Goal: Task Accomplishment & Management: Manage account settings

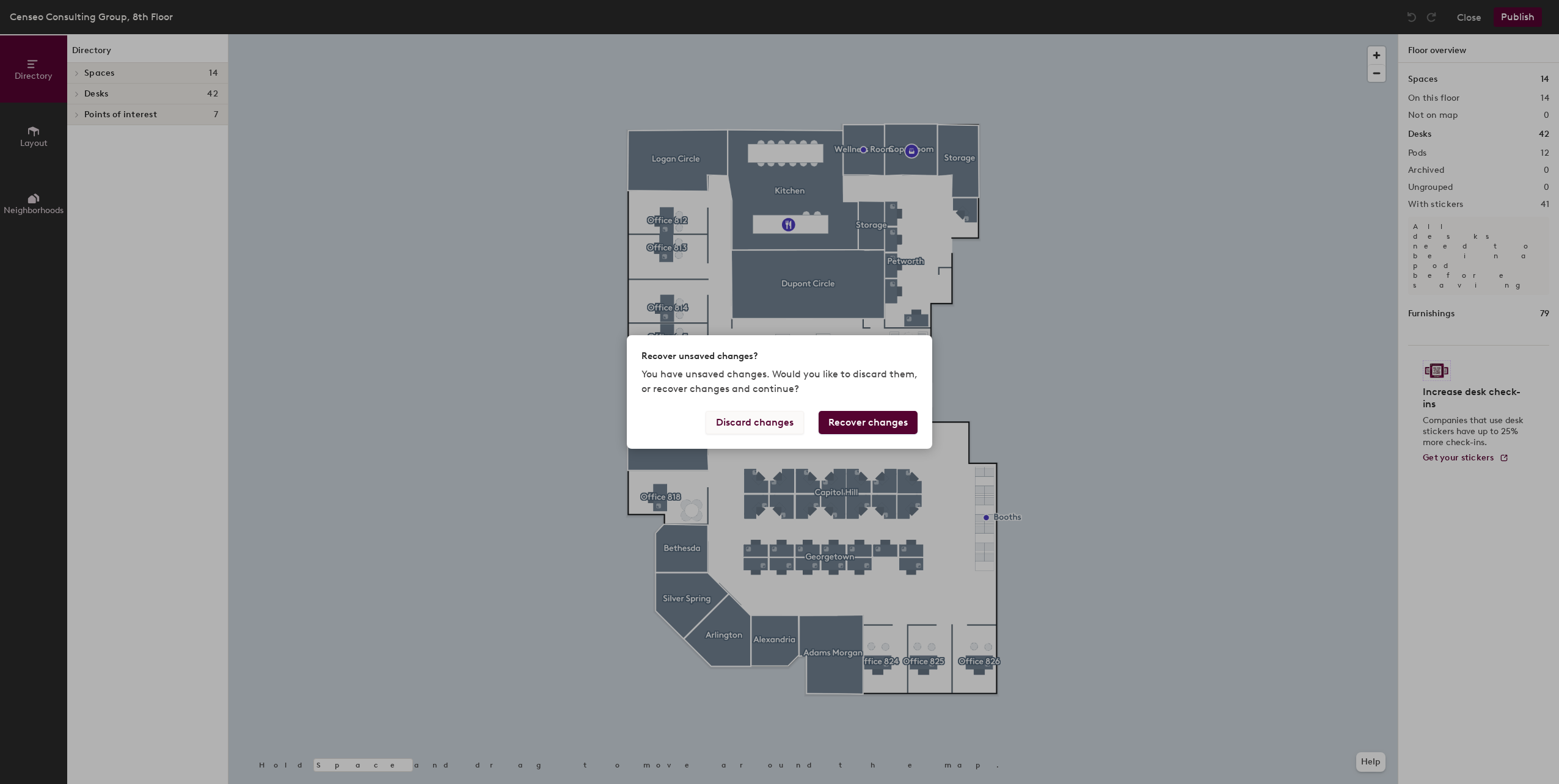
click at [748, 426] on button "Discard changes" at bounding box center [754, 422] width 98 height 23
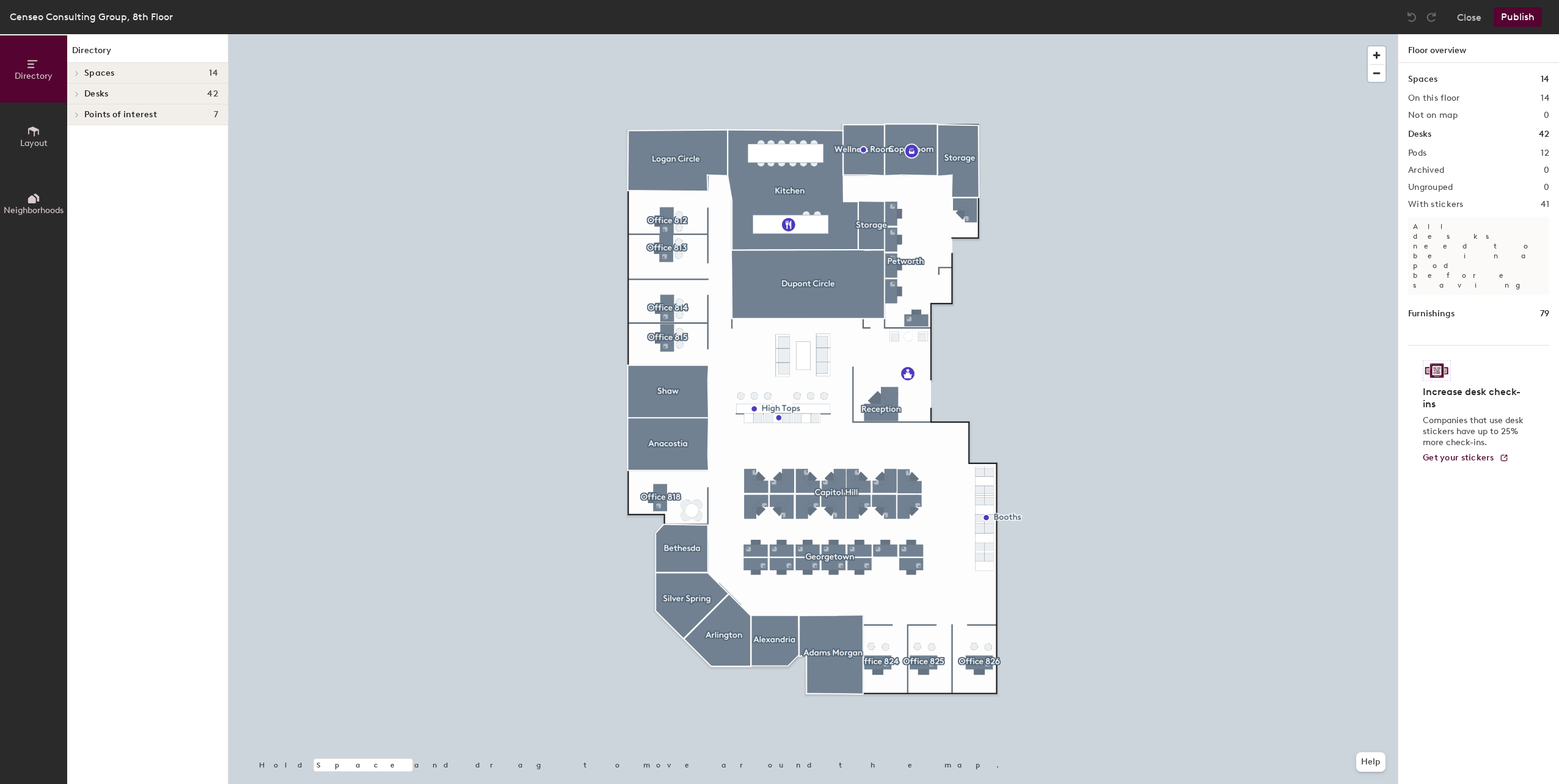
click at [119, 92] on h4 "Desks 42" at bounding box center [151, 94] width 134 height 10
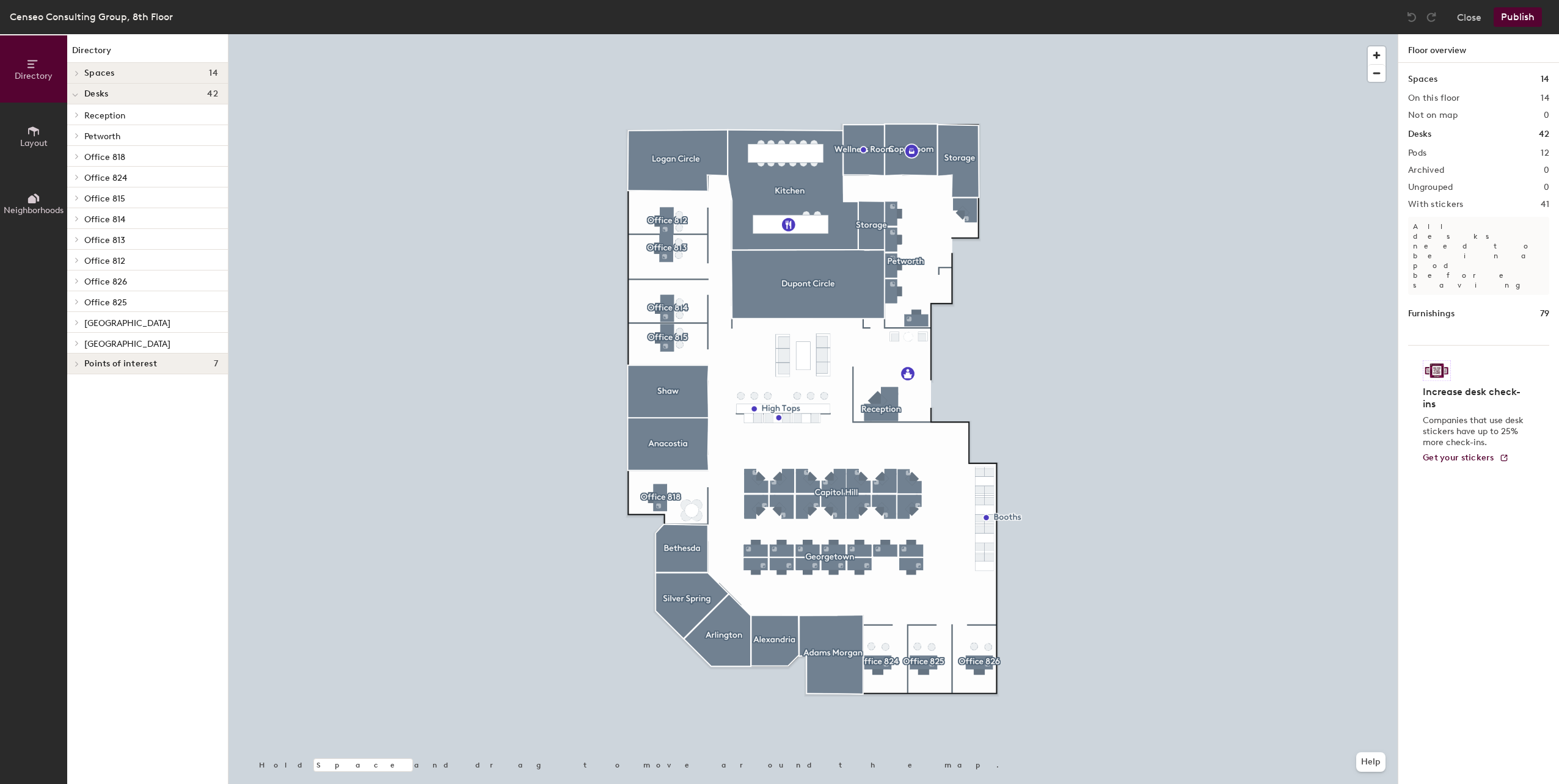
click at [81, 133] on div at bounding box center [76, 135] width 13 height 6
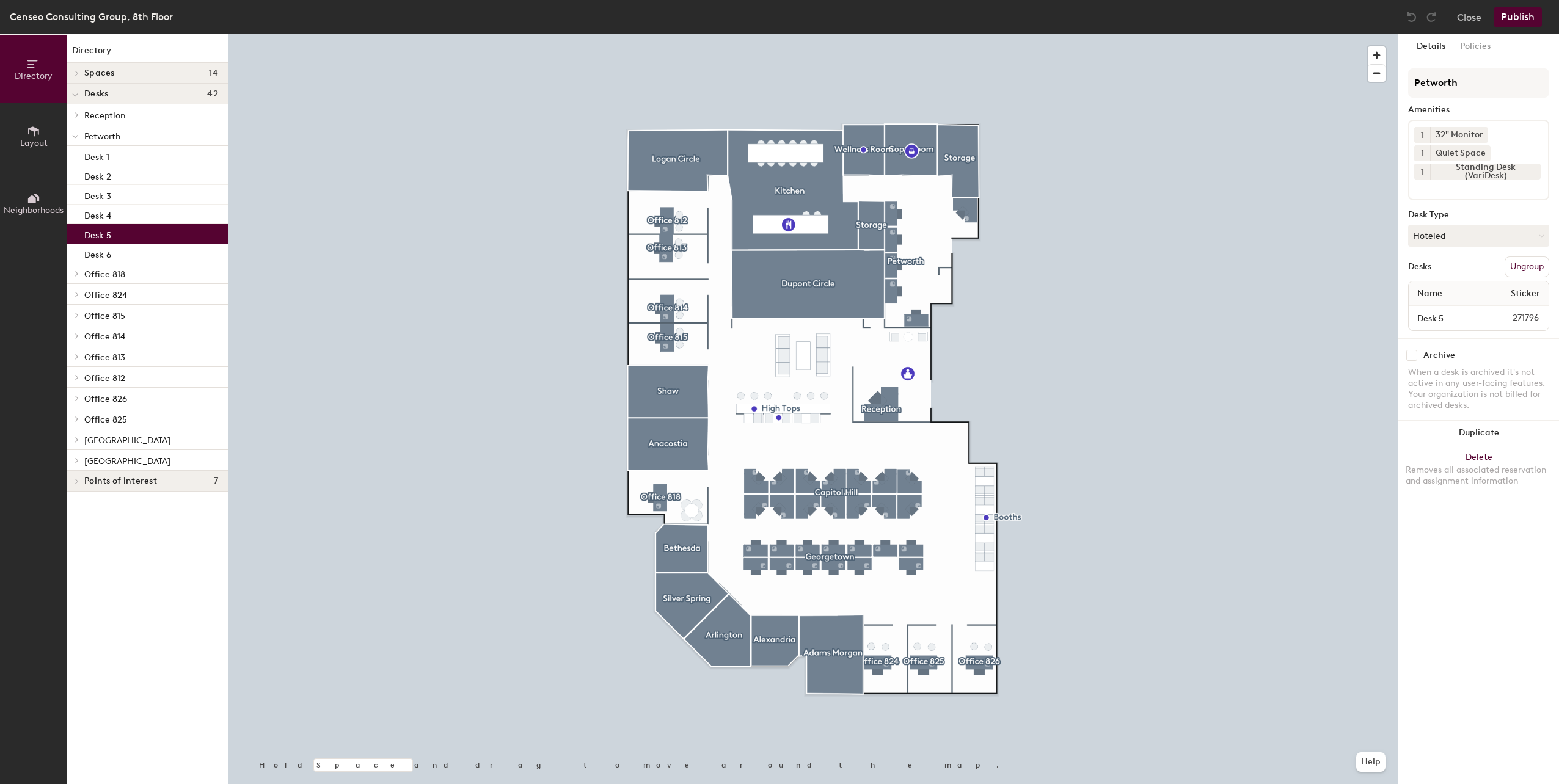
click at [103, 232] on p "Desk 5" at bounding box center [98, 233] width 27 height 14
click at [1448, 238] on button "Hoteled" at bounding box center [1479, 235] width 141 height 22
click at [1448, 271] on div "Assigned" at bounding box center [1469, 273] width 122 height 18
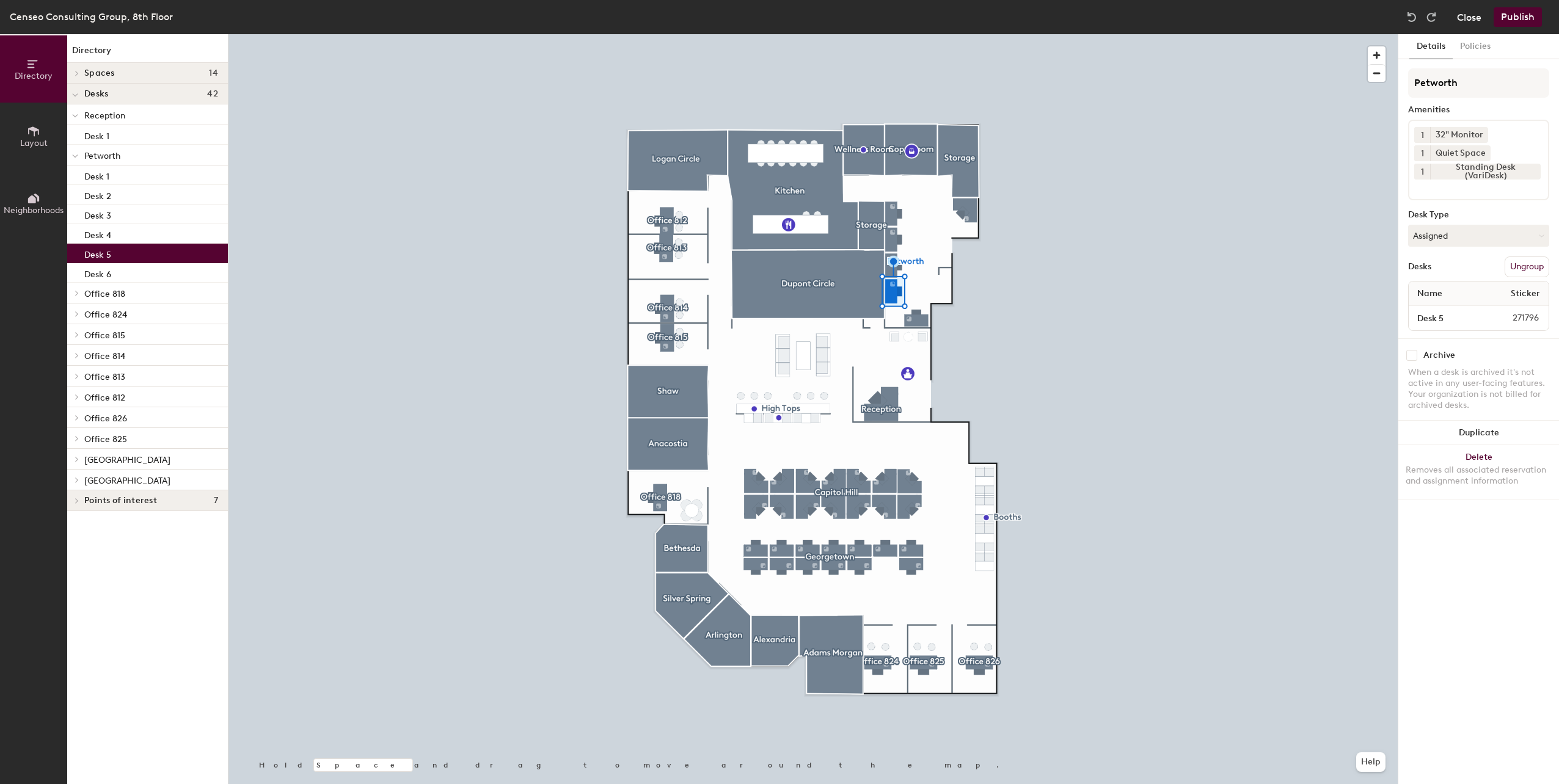
click at [1469, 17] on button "Close" at bounding box center [1469, 17] width 24 height 20
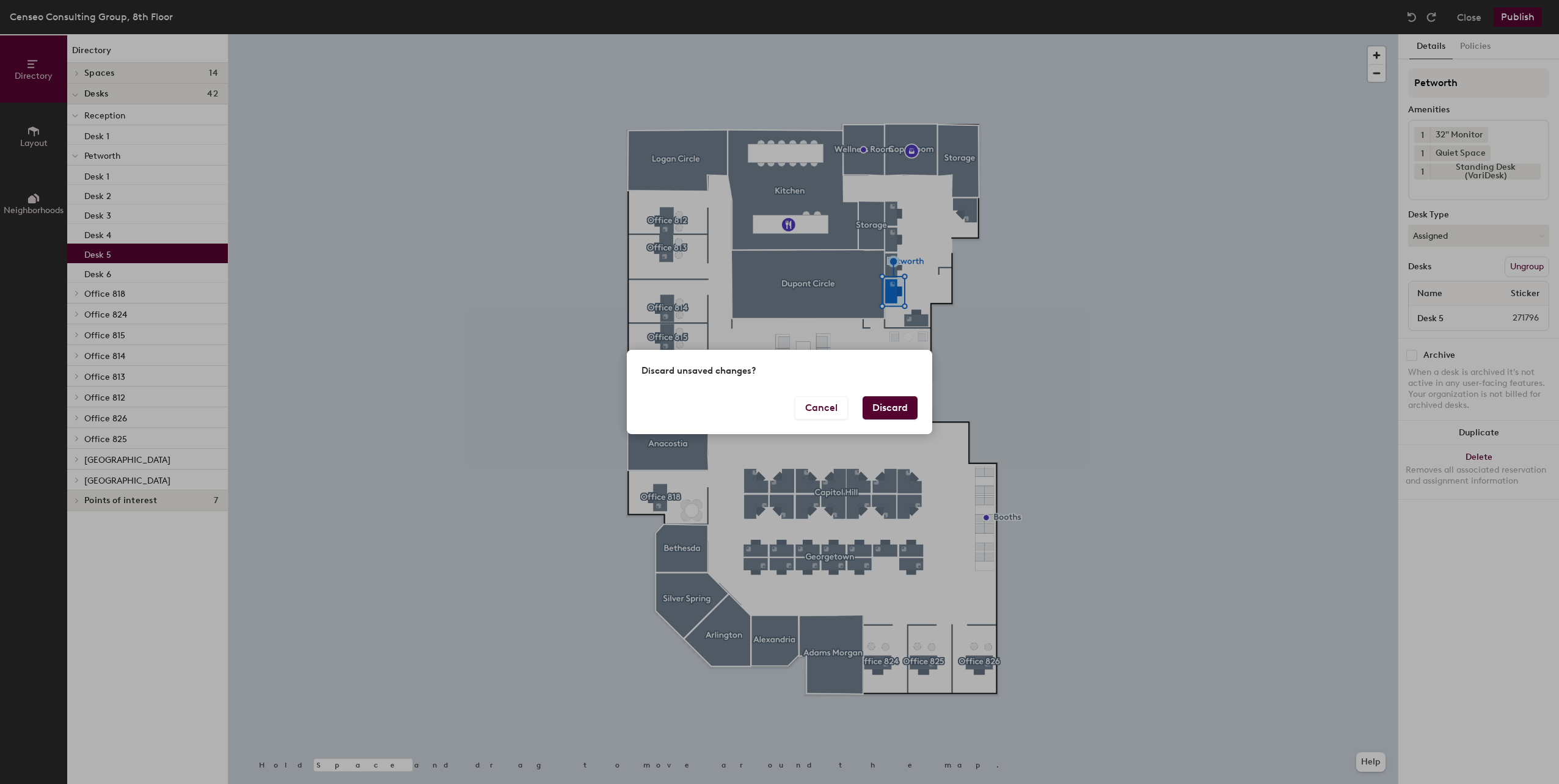
click at [895, 403] on button "Discard" at bounding box center [889, 407] width 55 height 23
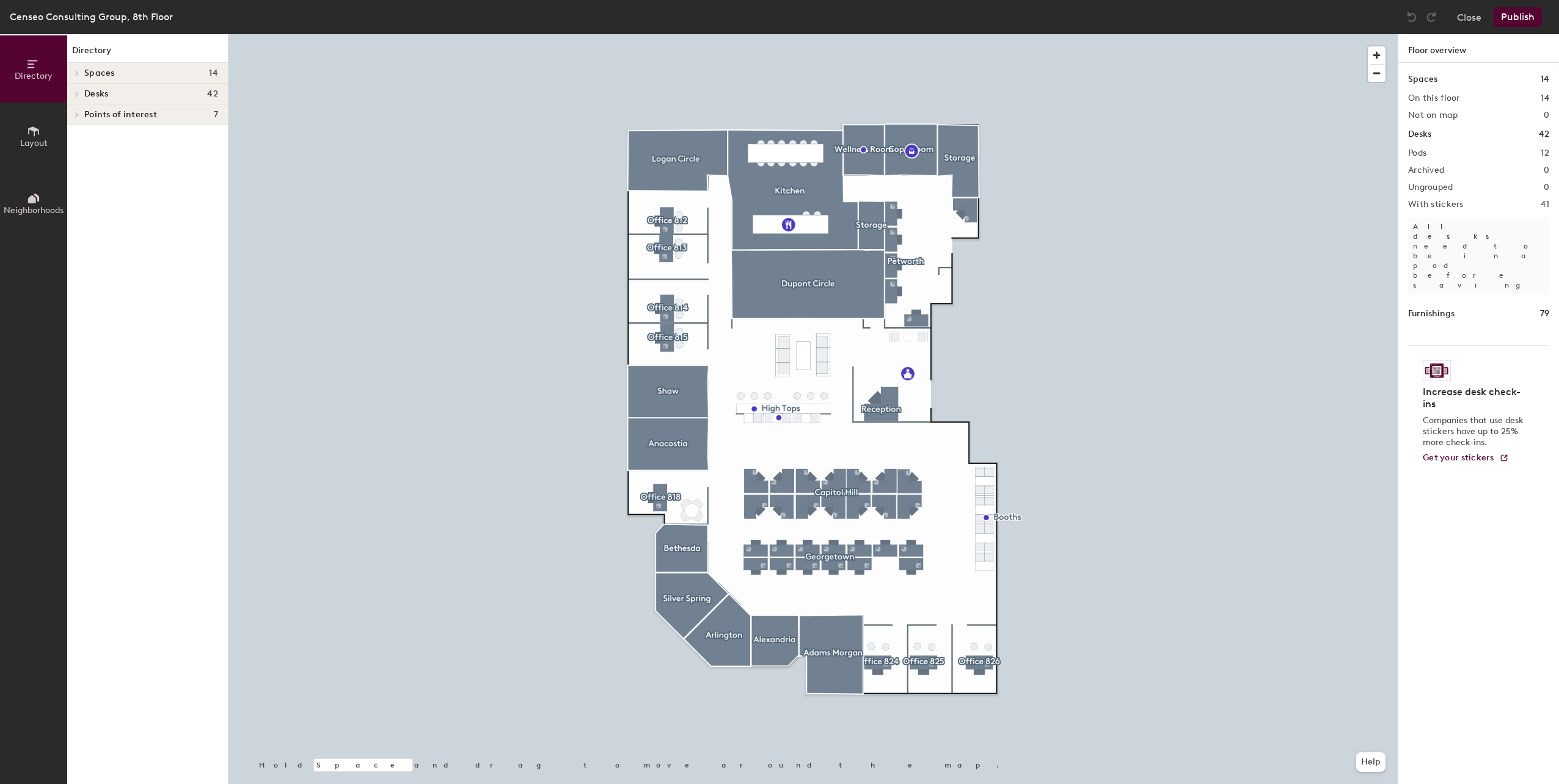
click at [102, 92] on span "Desks" at bounding box center [96, 94] width 24 height 10
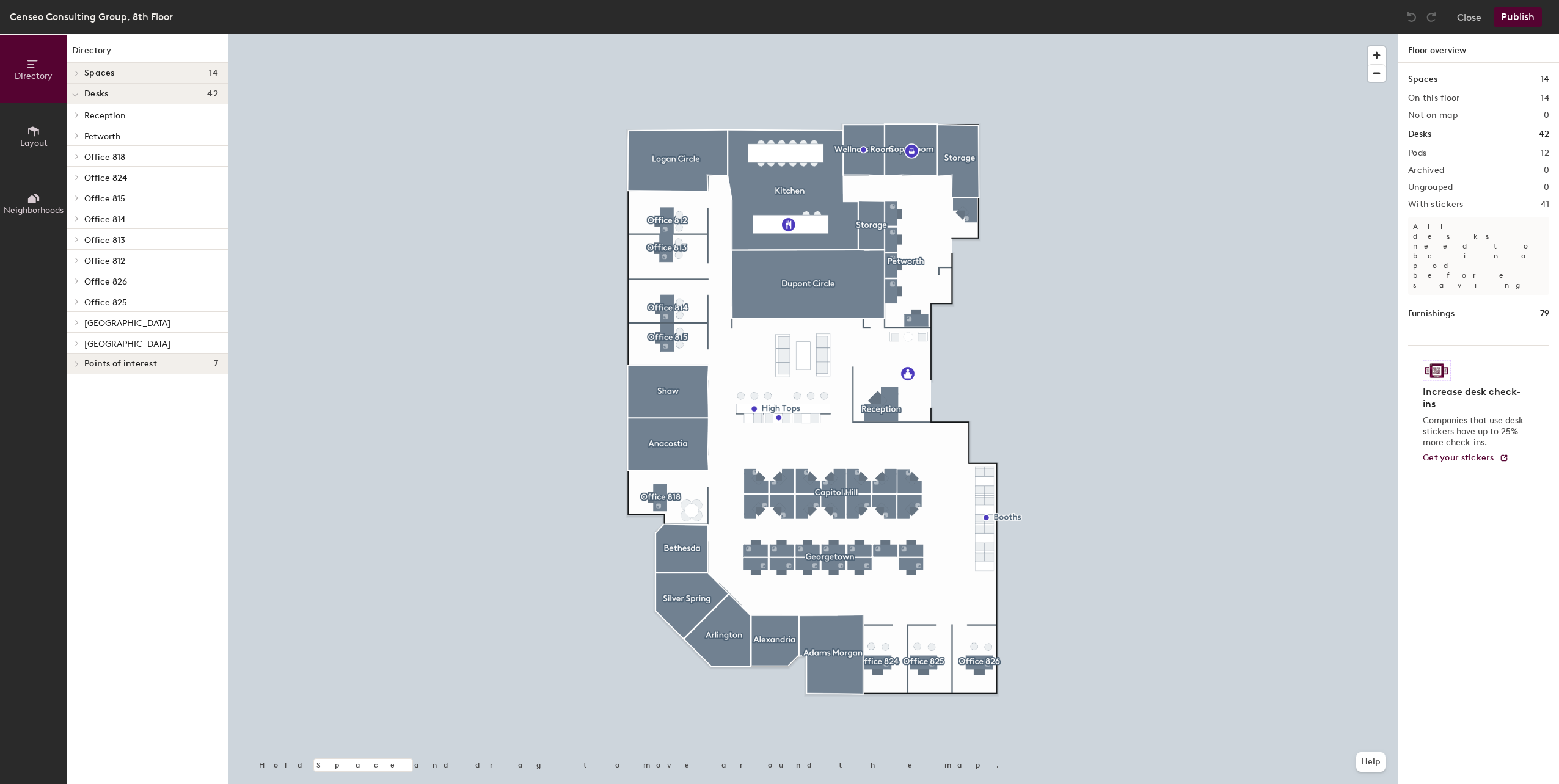
click at [103, 134] on span "Petworth" at bounding box center [102, 136] width 36 height 11
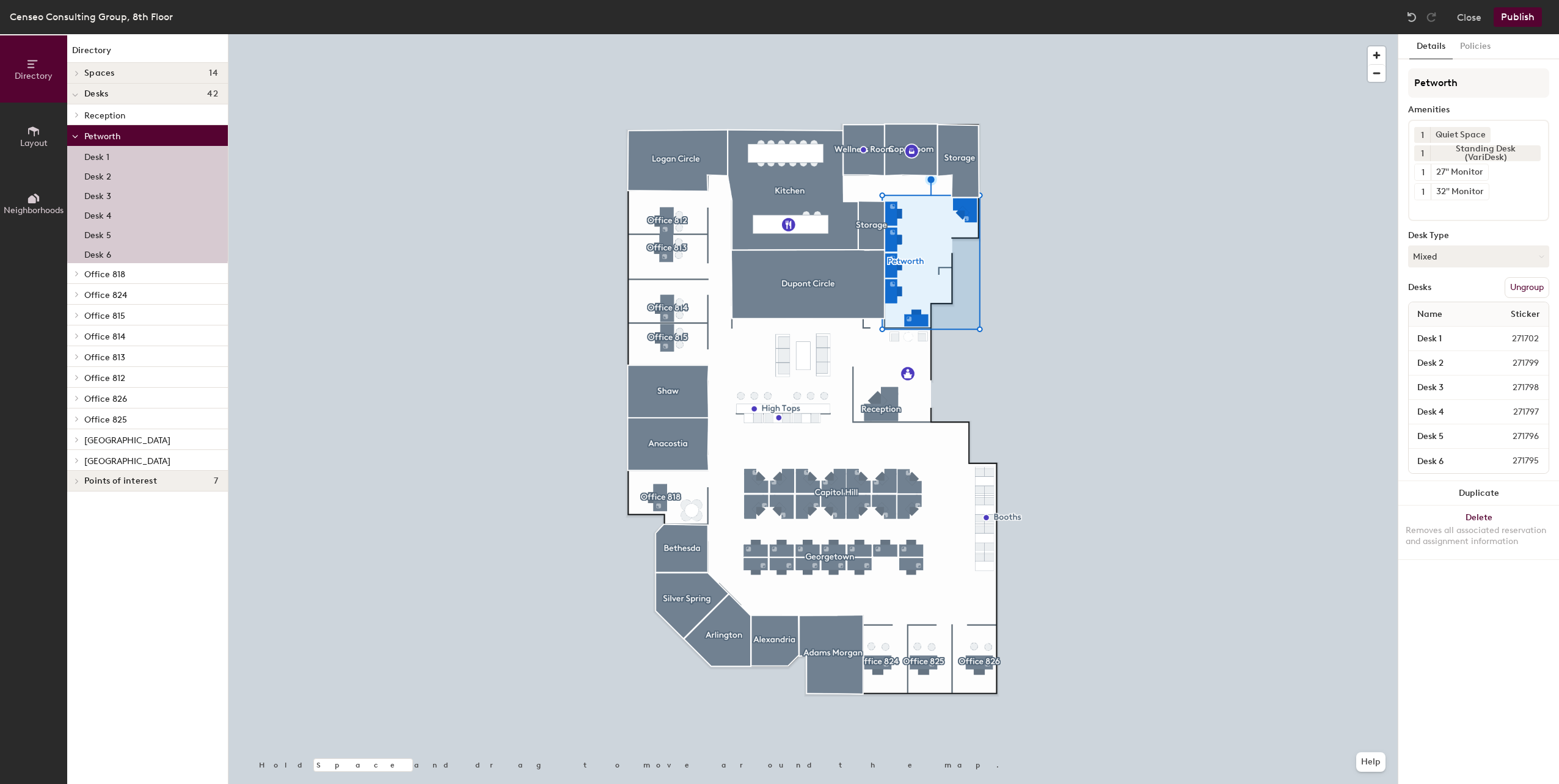
click at [99, 231] on p "Desk 5" at bounding box center [98, 233] width 27 height 14
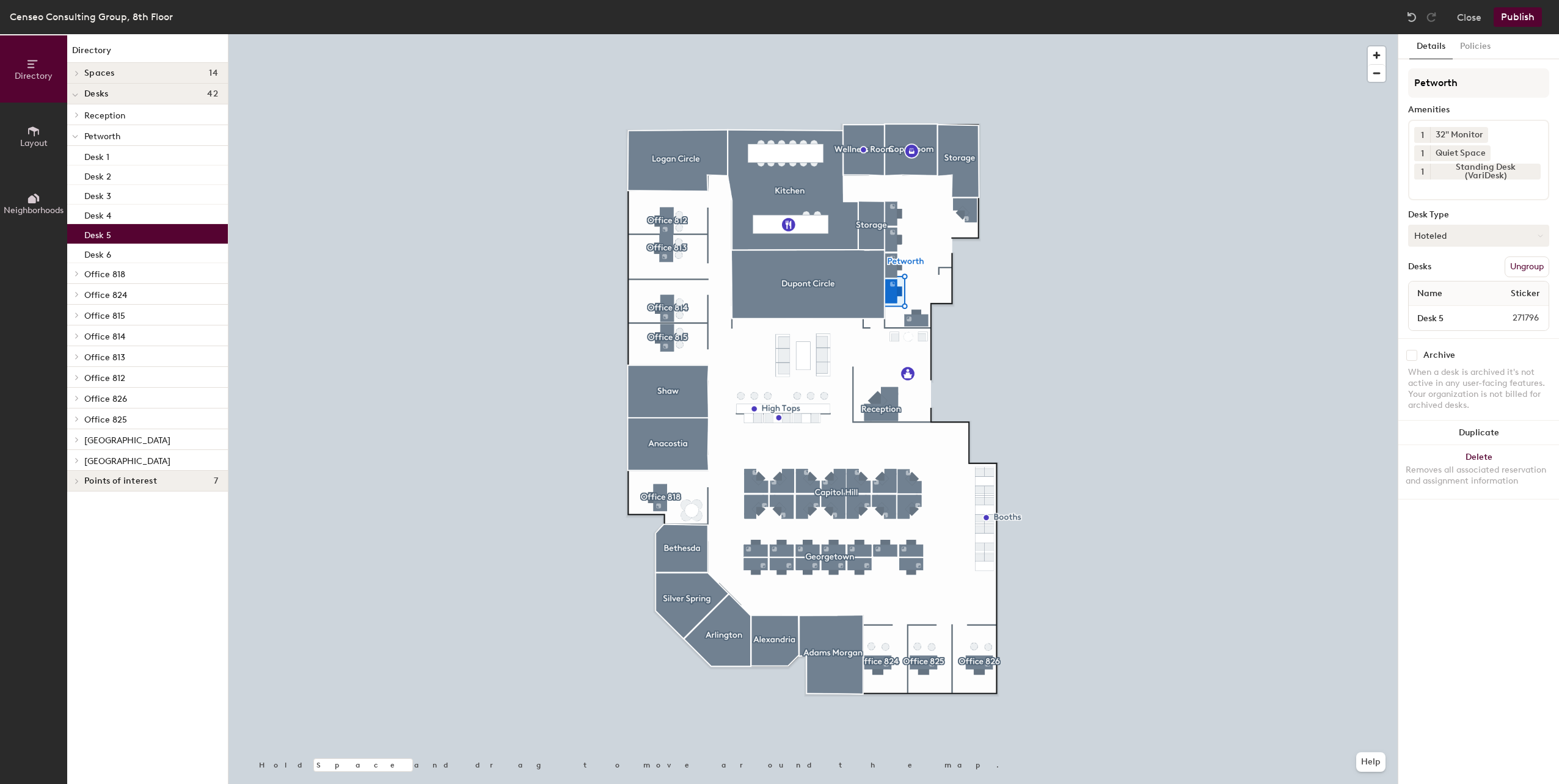
click at [1456, 232] on button "Hoteled" at bounding box center [1479, 235] width 141 height 22
click at [1440, 272] on div "Assigned" at bounding box center [1469, 273] width 122 height 18
click at [1510, 18] on button "Publish" at bounding box center [1517, 17] width 48 height 20
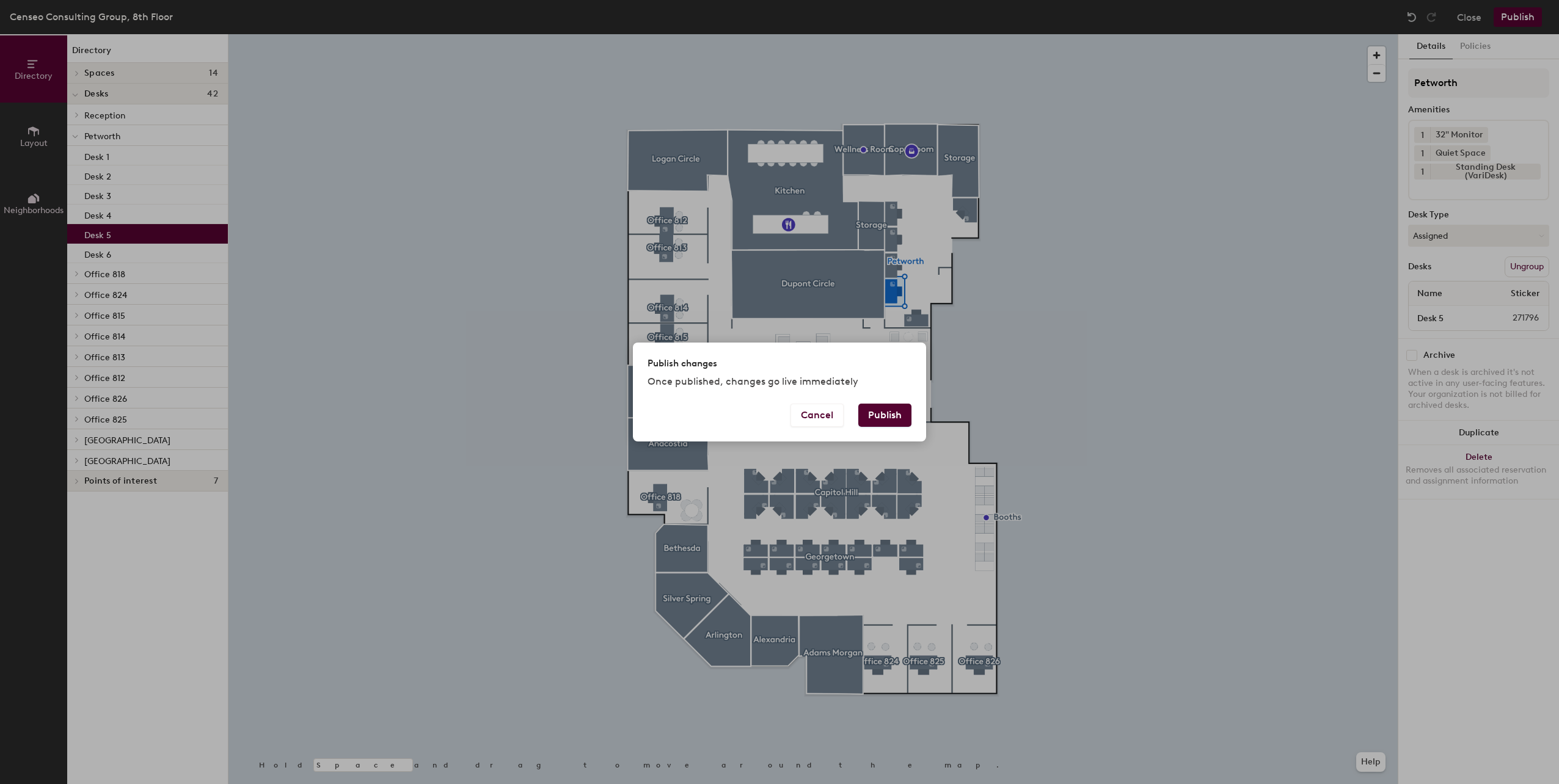
click at [881, 414] on button "Publish" at bounding box center [885, 415] width 53 height 23
